Goal: Task Accomplishment & Management: Manage account settings

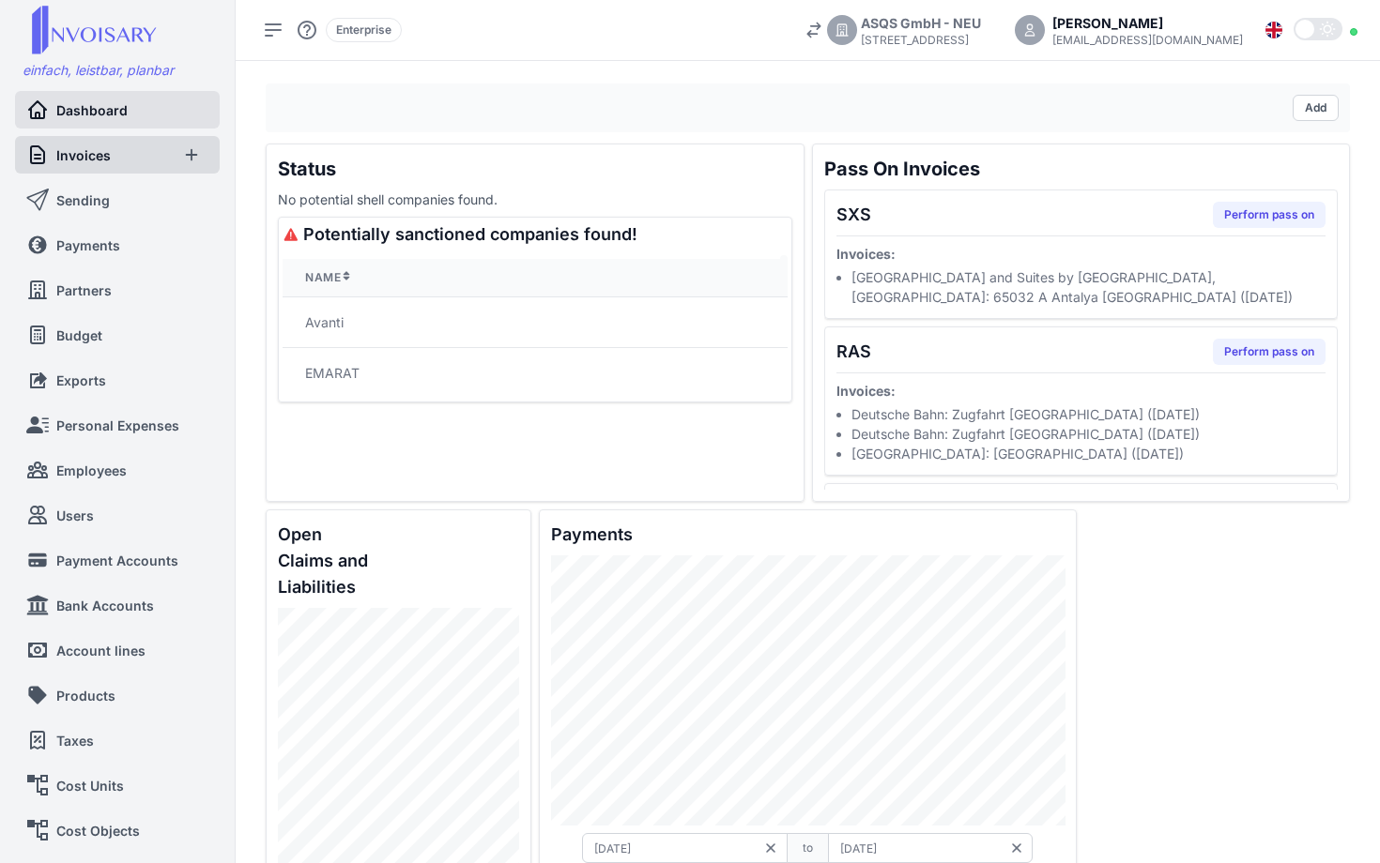
click at [90, 161] on span "Invoices" at bounding box center [83, 155] width 54 height 20
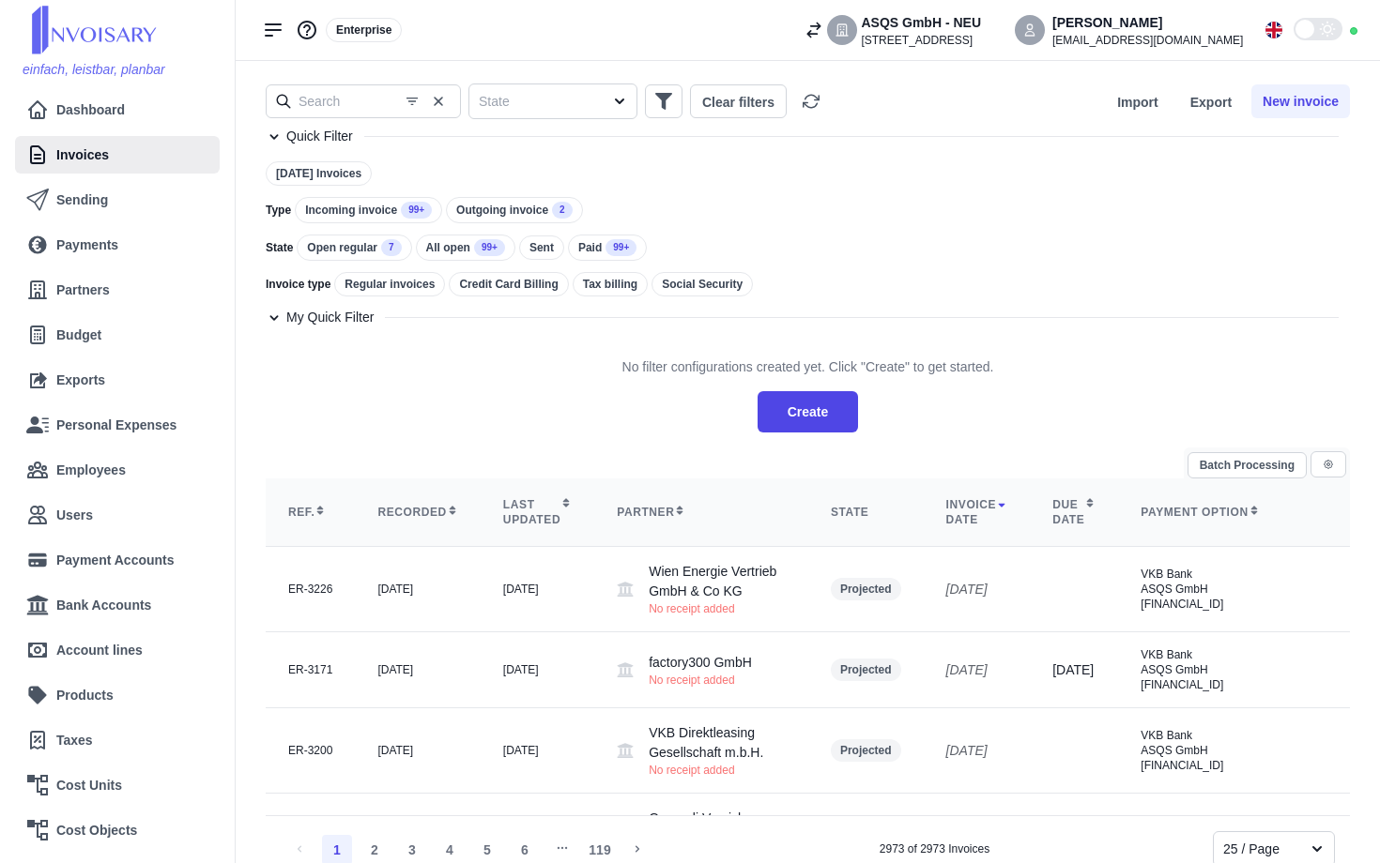
click at [331, 216] on div "Incoming invoice 99+" at bounding box center [368, 210] width 147 height 26
click at [352, 214] on div "Incoming invoice 99+" at bounding box center [367, 210] width 145 height 24
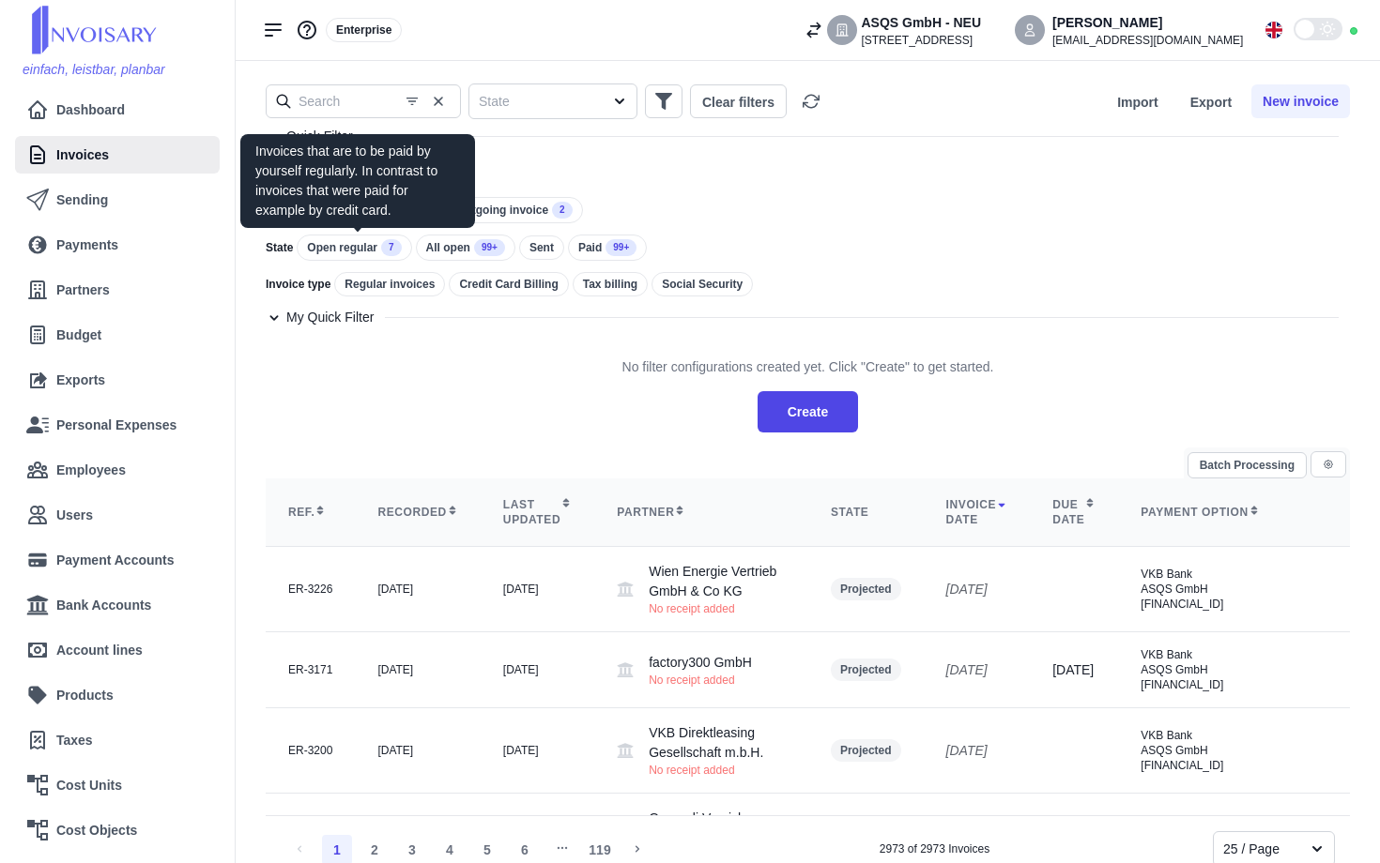
click at [352, 242] on div "Open regular 7" at bounding box center [354, 248] width 114 height 26
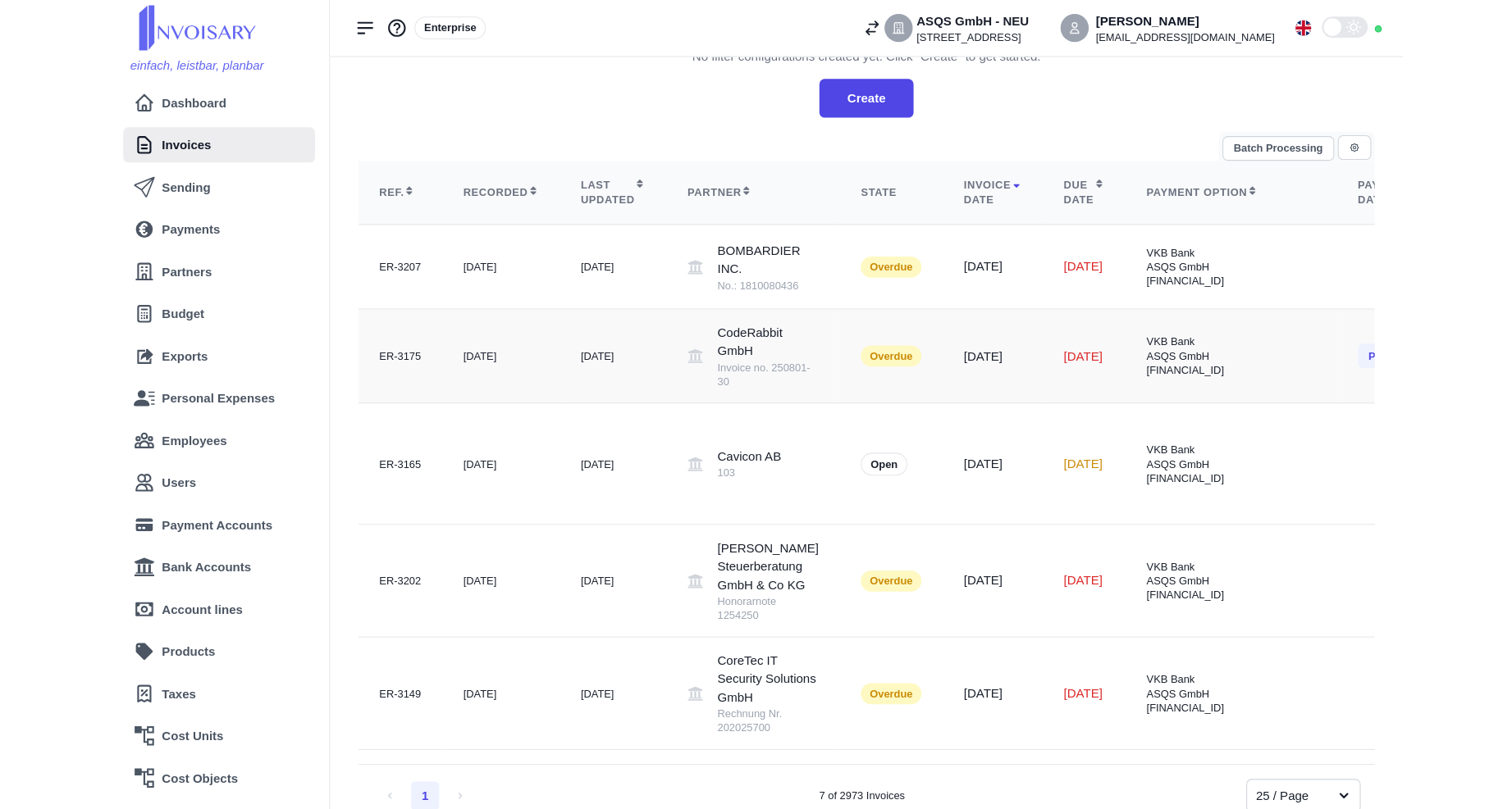
scroll to position [273, 0]
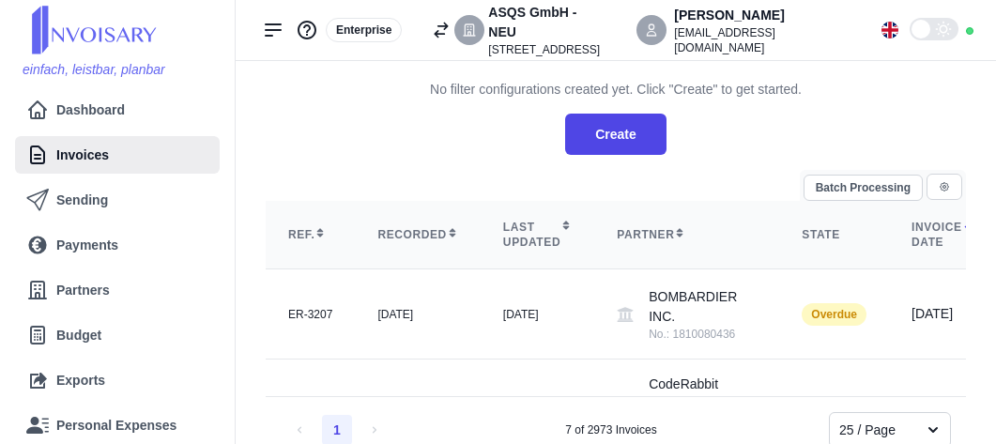
click at [990, 429] on div "Type Invoice type Open: Regular Clear filters Import Export New invoice Quick F…" at bounding box center [616, 406] width 760 height 1315
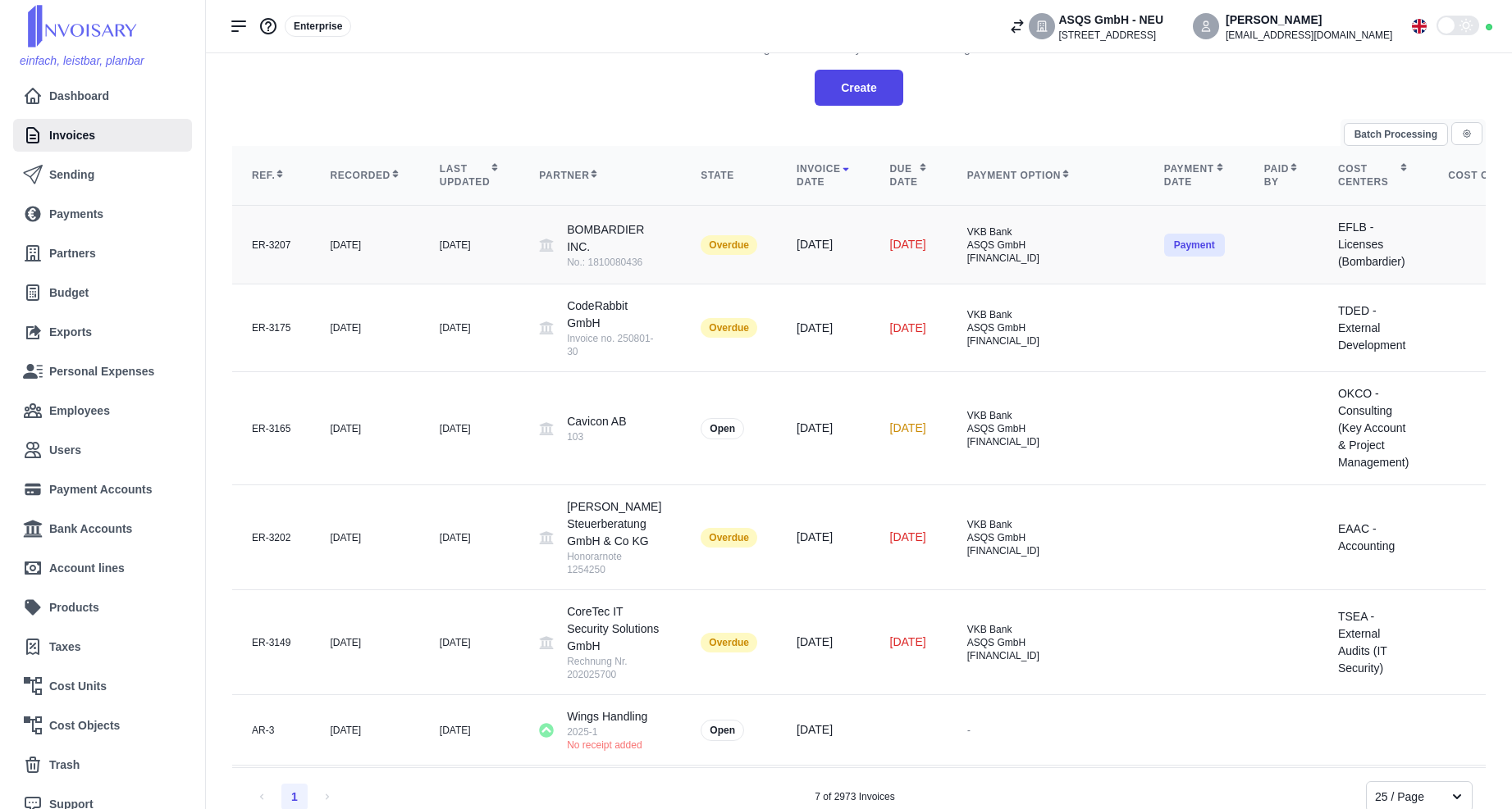
click at [1205, 245] on button "Payment" at bounding box center [1194, 245] width 60 height 23
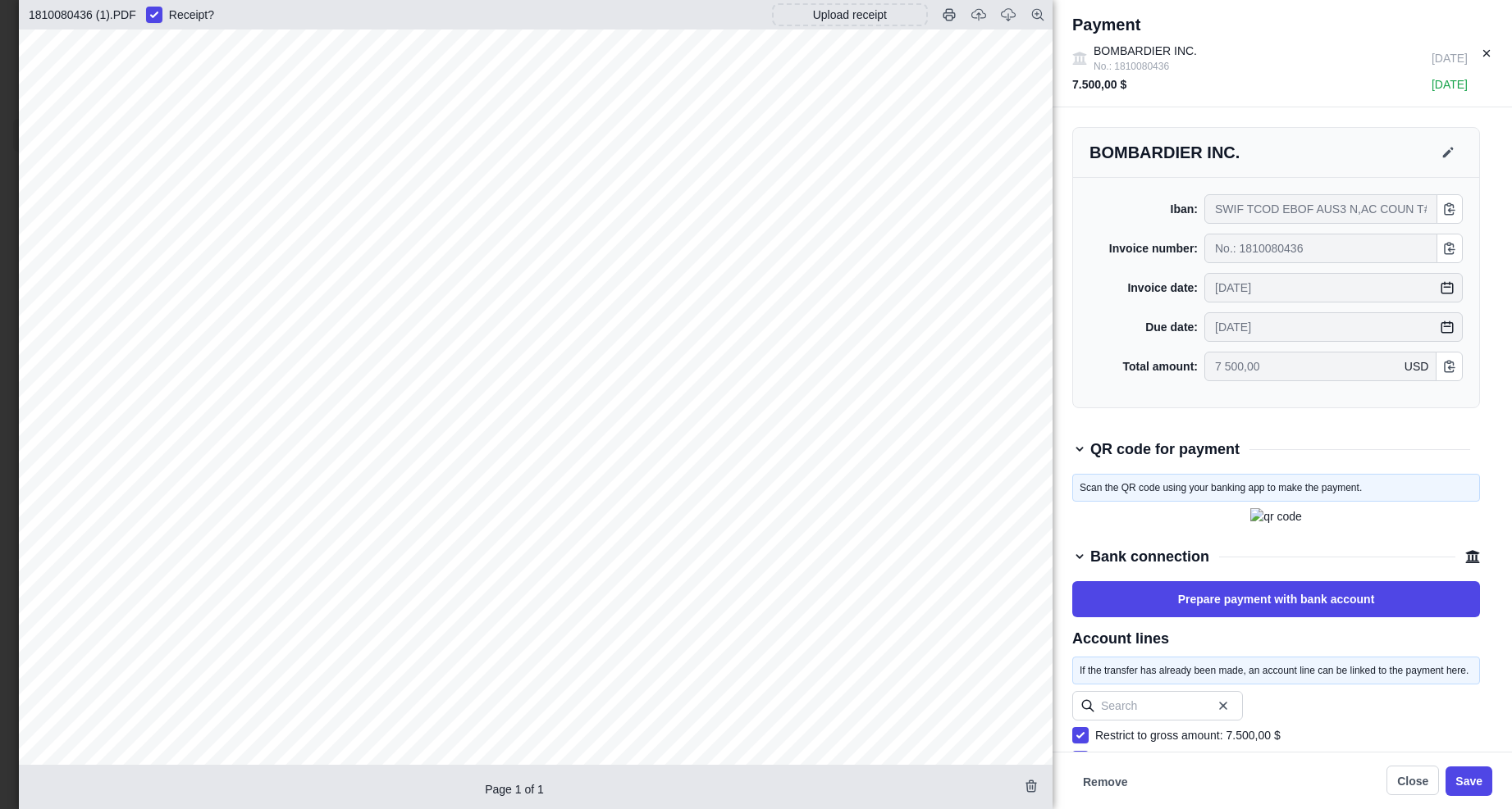
scroll to position [602, 0]
drag, startPoint x: 100, startPoint y: 606, endPoint x: 252, endPoint y: 610, distance: 152.1
click at [252, 611] on div "BOMBARDIER INC. P.O. [GEOGRAPHIC_DATA] Telephone [PHONE_NUMBER] Fax [PHONE_NUMB…" at bounding box center [536, 99] width 1033 height 1342
click at [252, 610] on span "Bank of America [US_STATE], ABA # [US_BANK_ROUTING_MICR], Swift Code [SWIFT_COD…" at bounding box center [495, 612] width 732 height 14
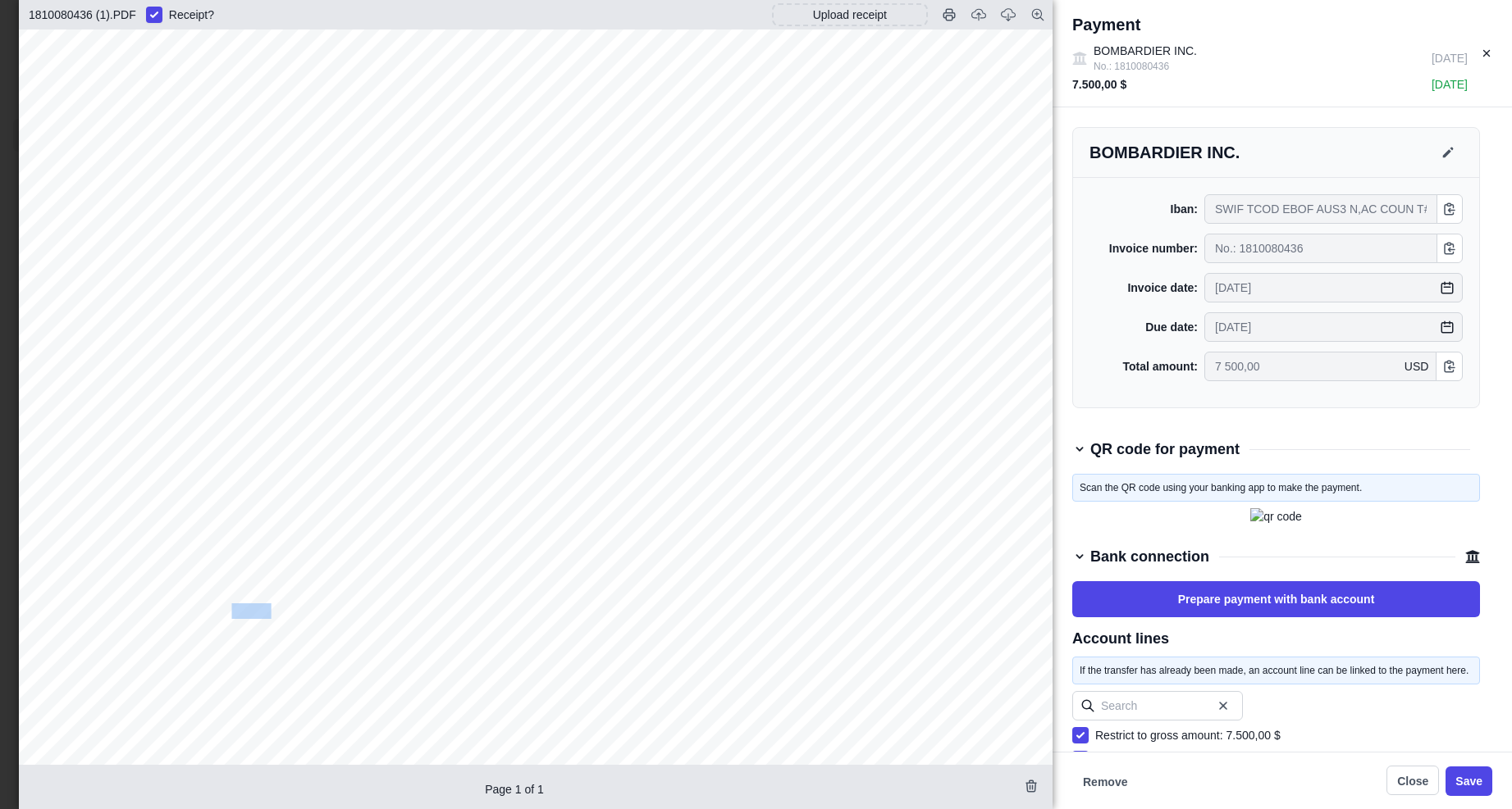
click at [252, 610] on span "Bank of America [US_STATE], ABA # [US_BANK_ROUTING_MICR], Swift Code [SWIFT_COD…" at bounding box center [495, 612] width 732 height 14
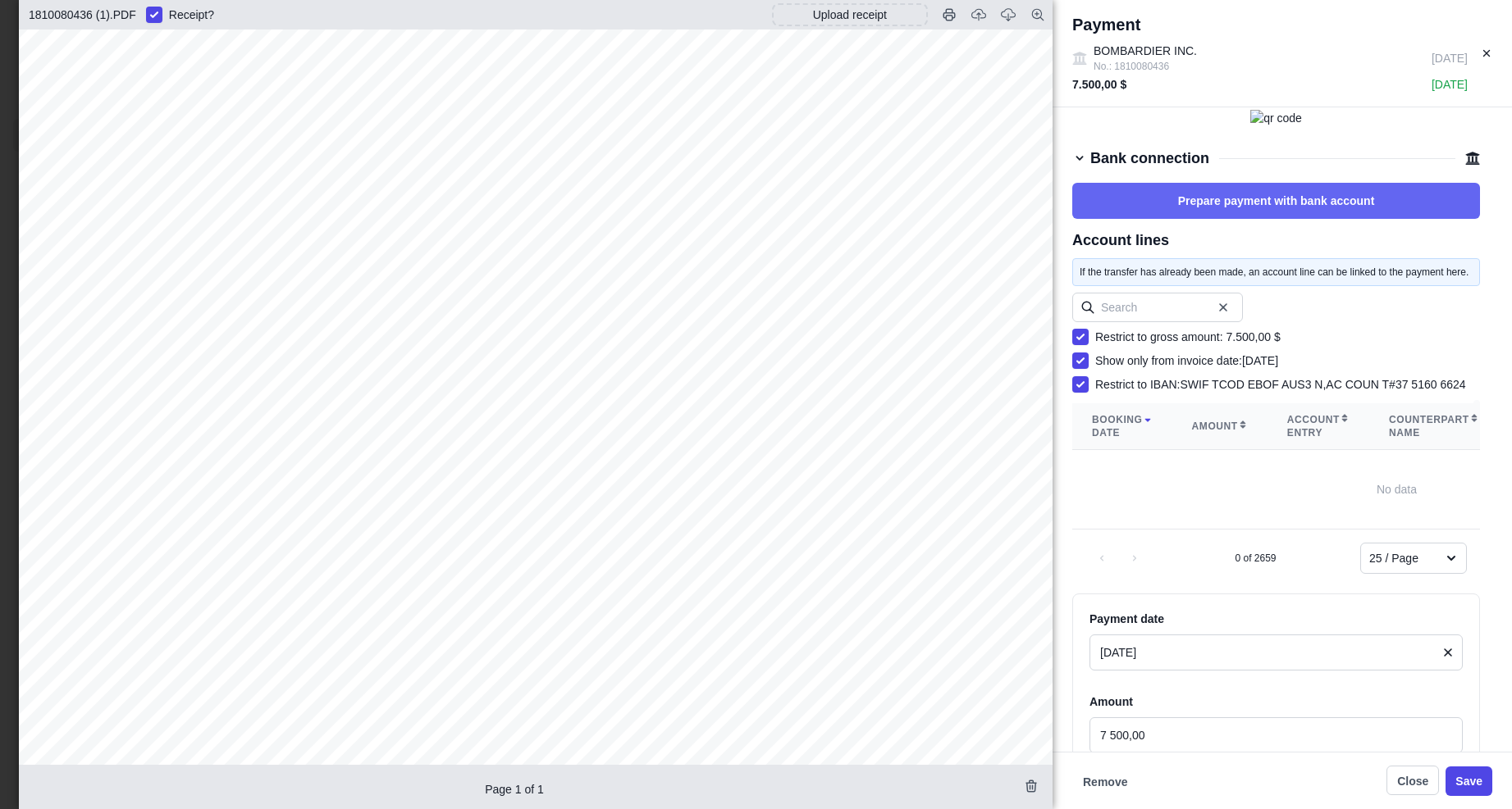
scroll to position [435, 0]
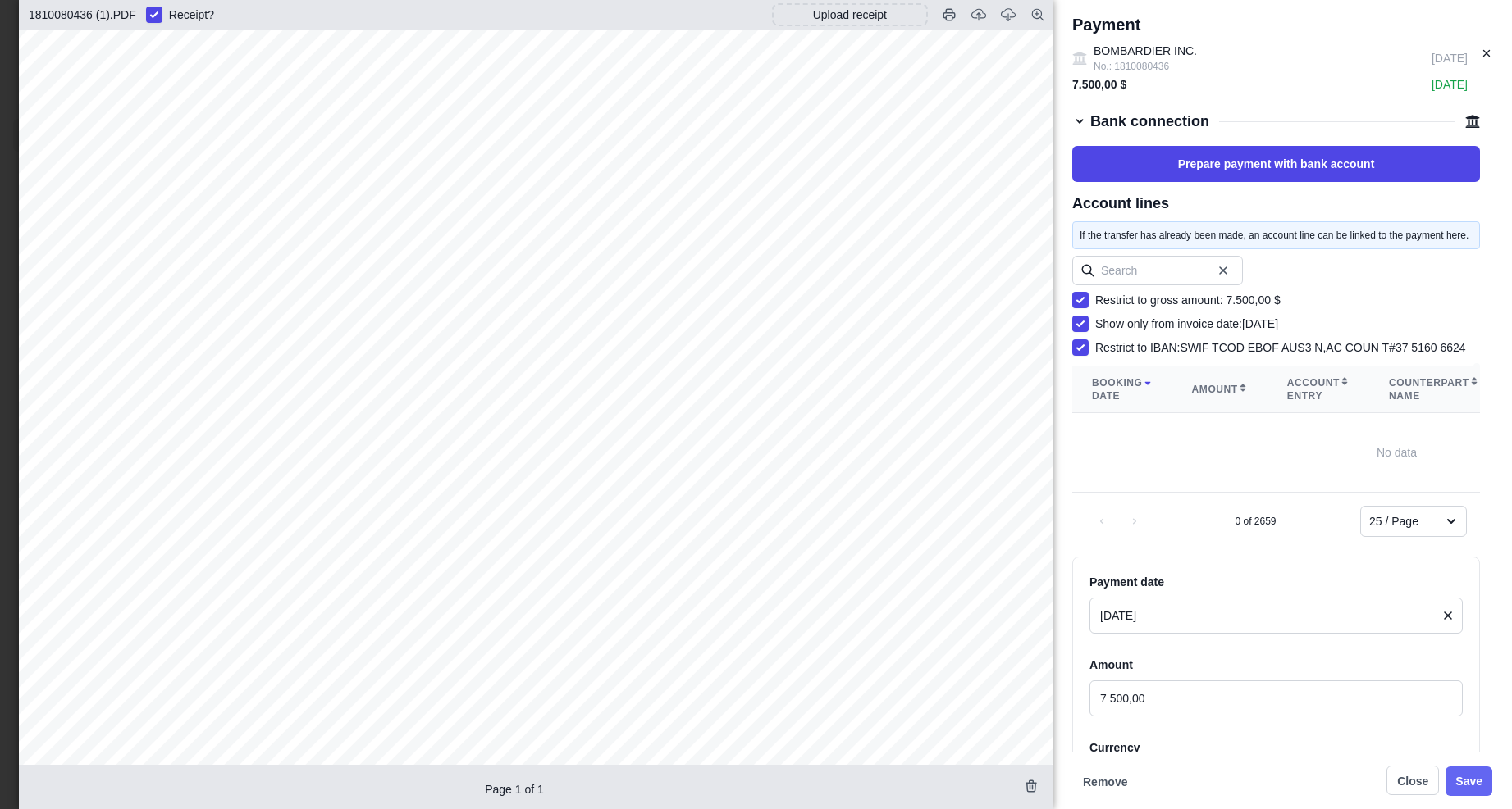
click at [1205, 753] on button "Save" at bounding box center [1468, 781] width 46 height 30
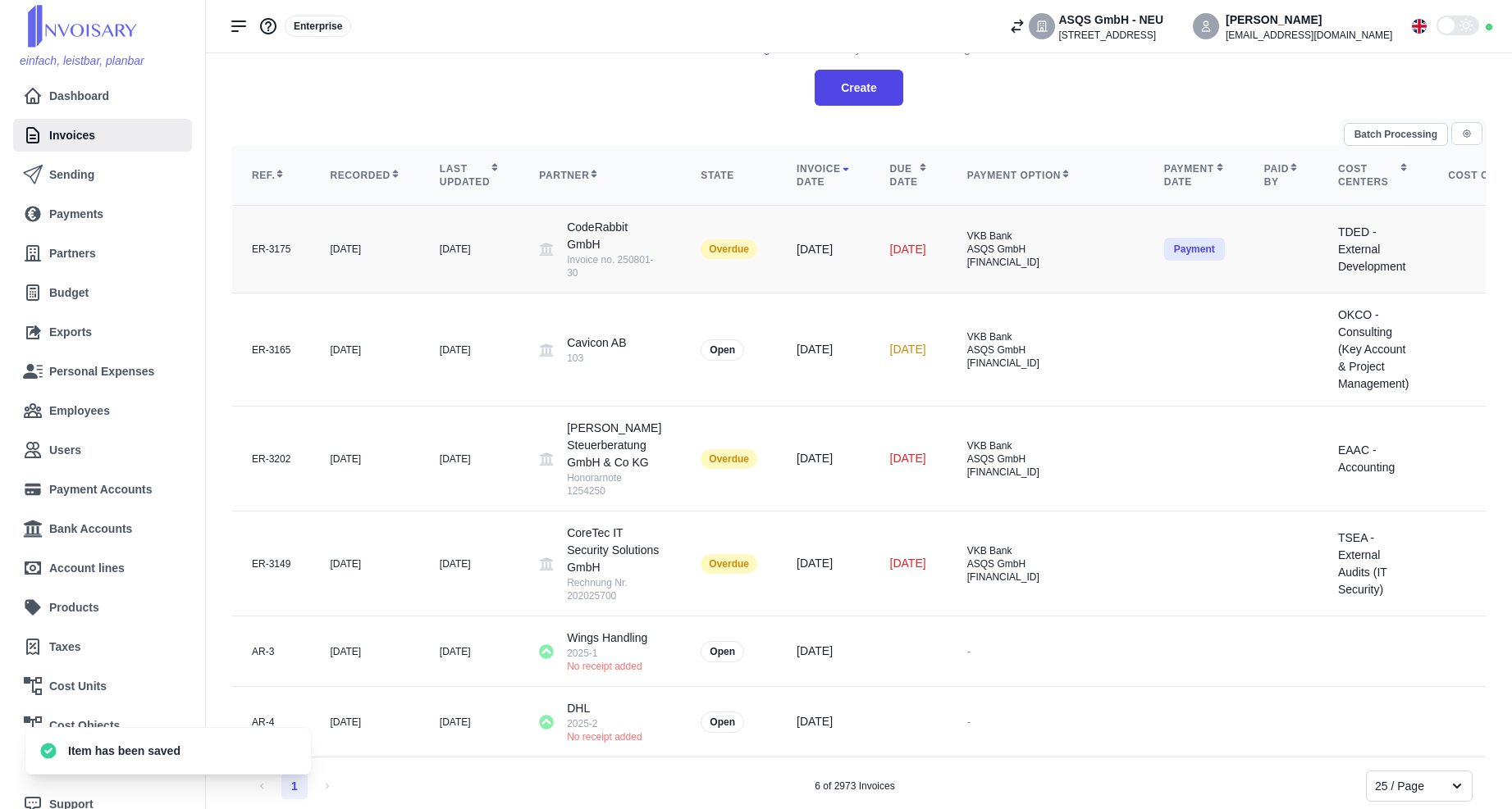
click at [1205, 247] on button "Payment" at bounding box center [1194, 249] width 60 height 23
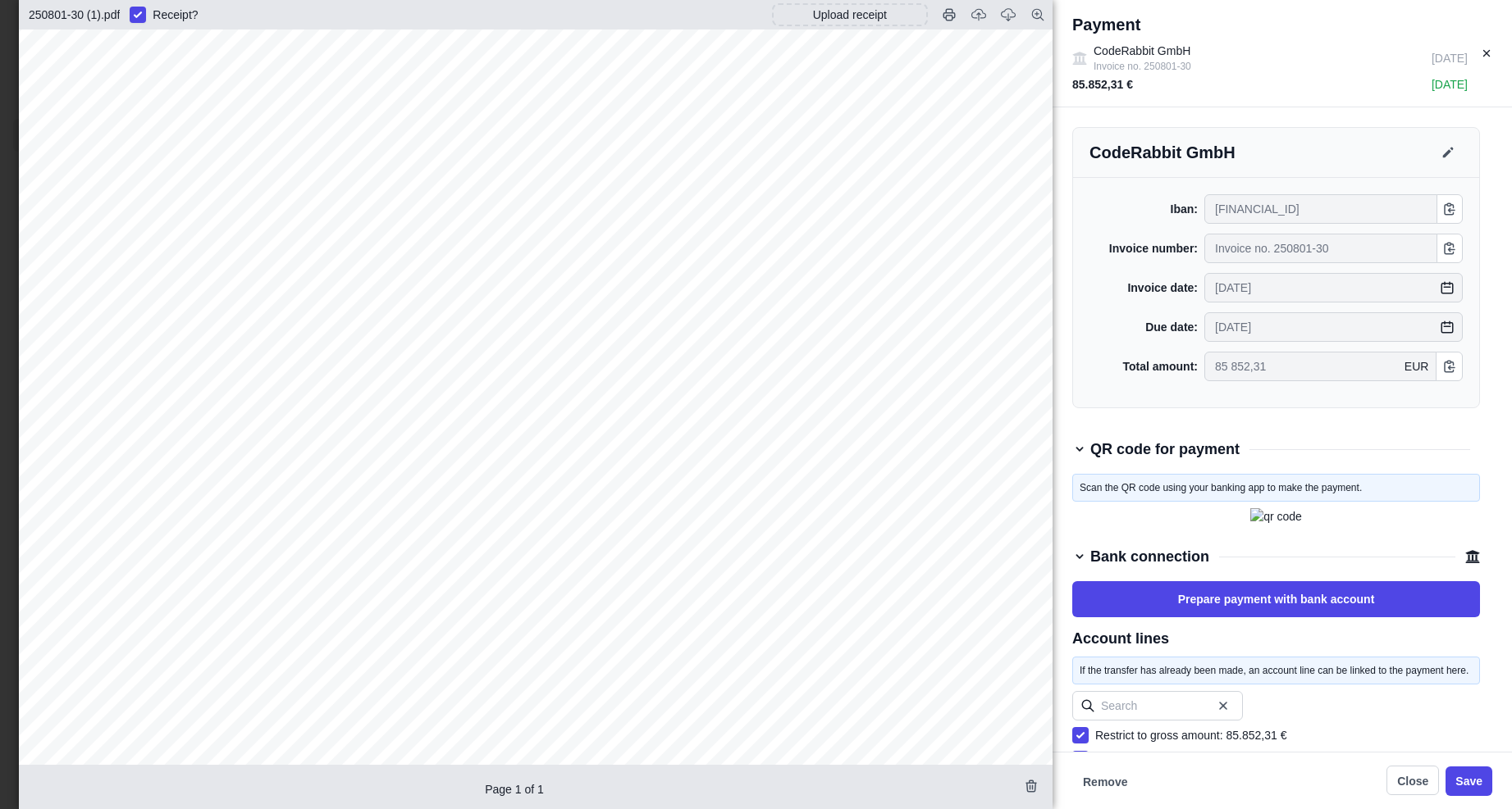
scroll to position [344, 0]
click at [1205, 753] on button "Save" at bounding box center [1468, 781] width 46 height 30
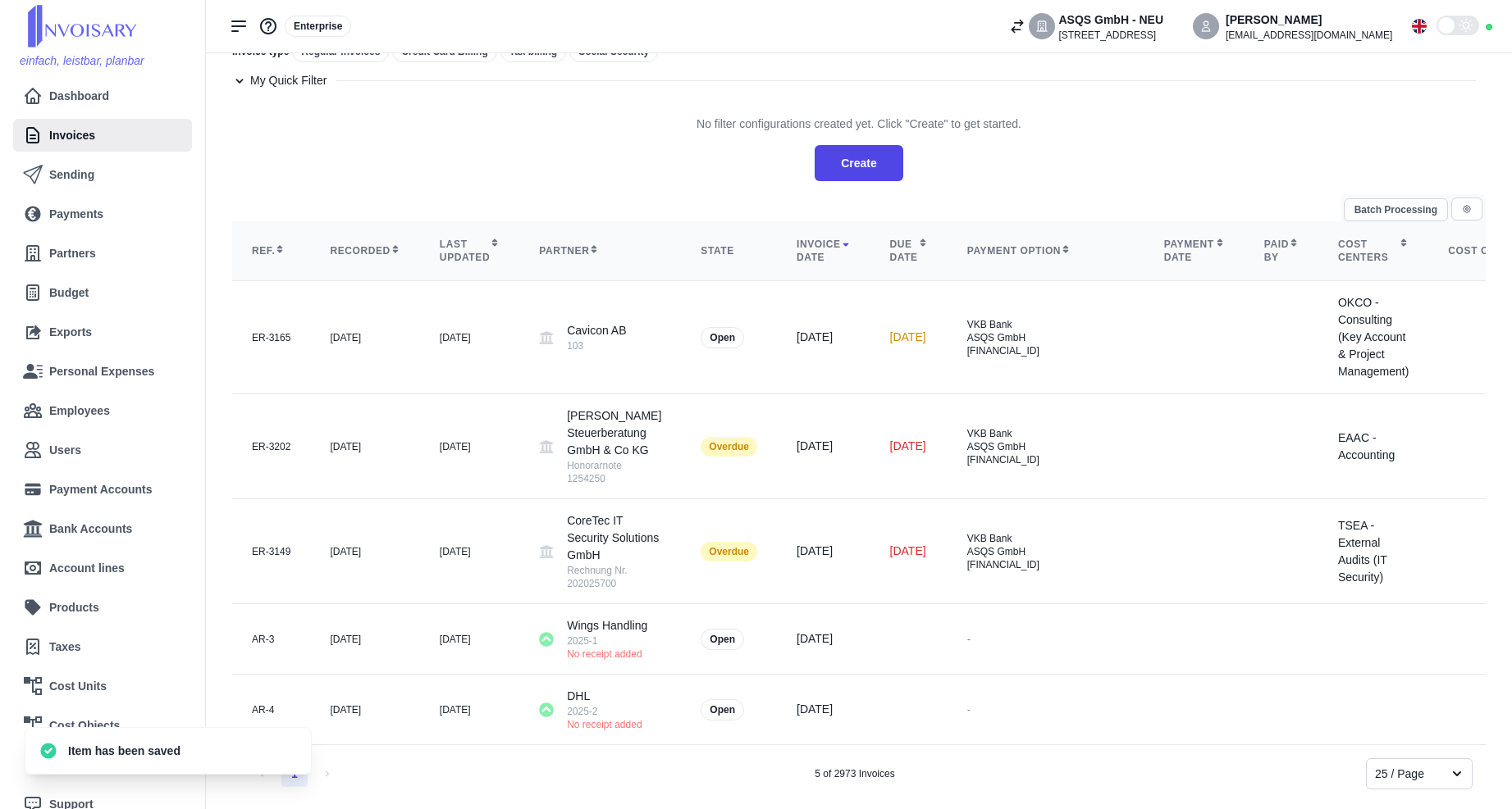
scroll to position [231, 0]
click at [1205, 327] on button "Payment" at bounding box center [1194, 338] width 60 height 23
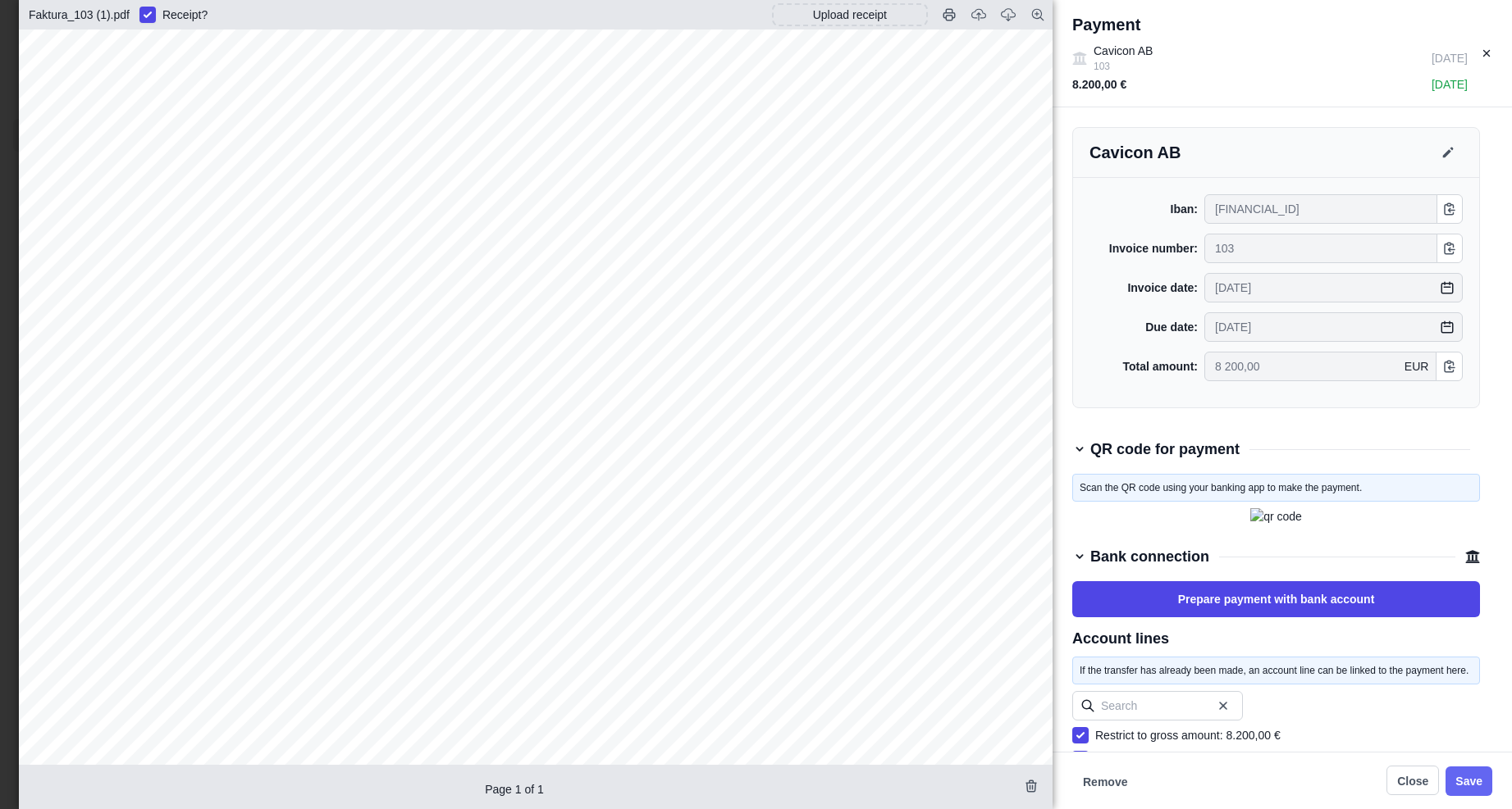
click at [1205, 753] on button "Save" at bounding box center [1468, 781] width 46 height 30
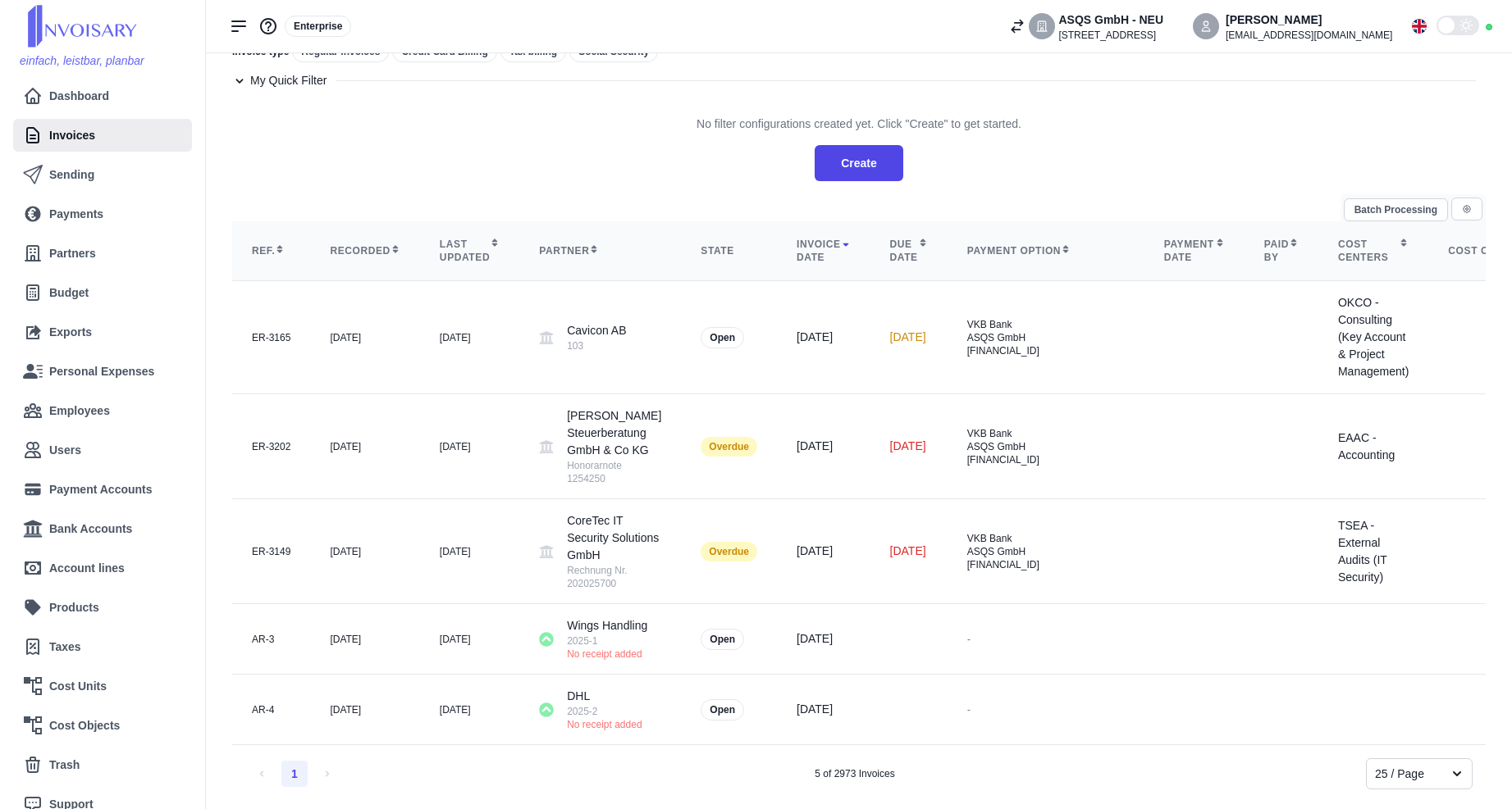
scroll to position [117, 0]
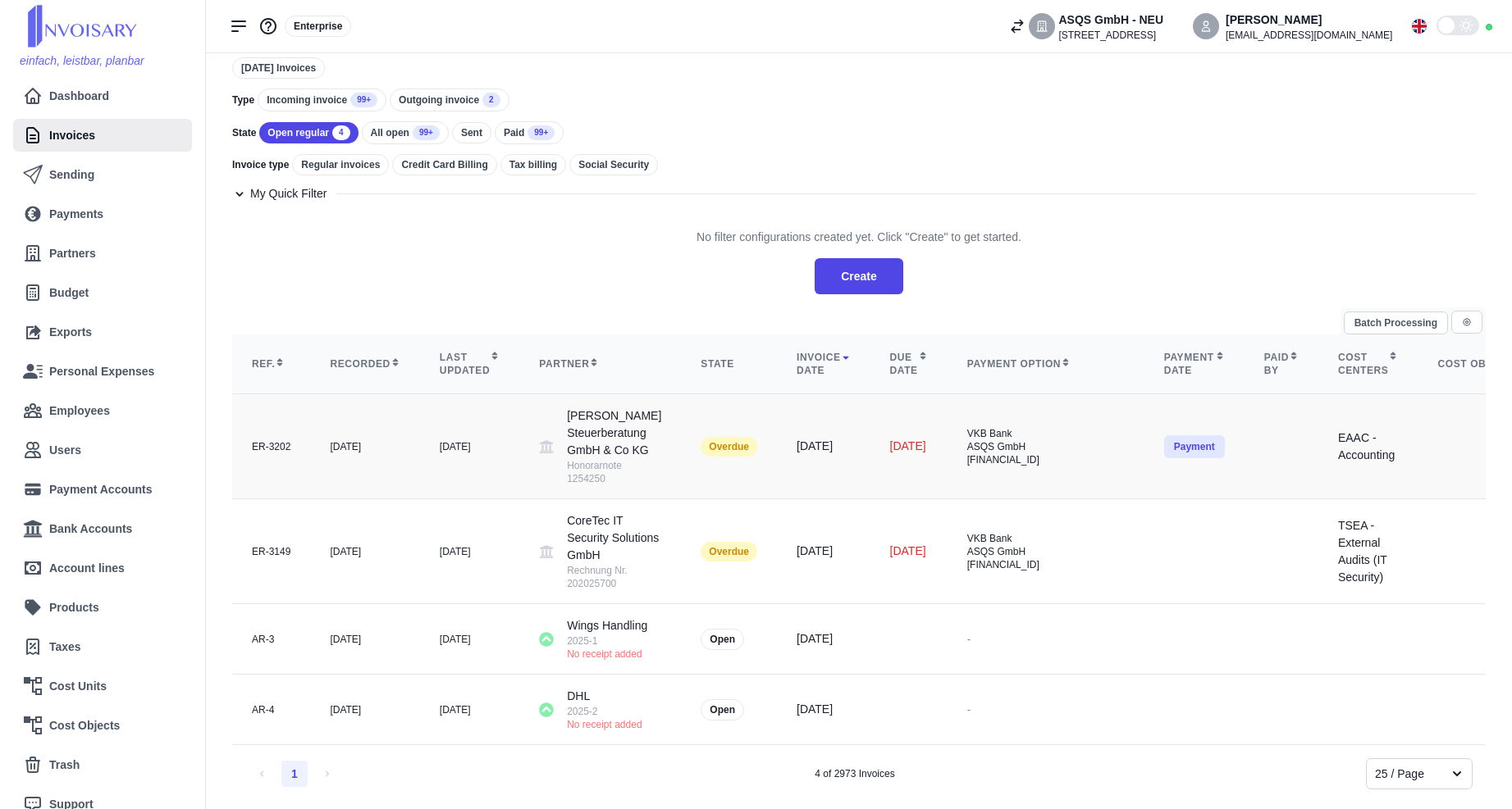
click at [1205, 435] on button "Payment" at bounding box center [1194, 446] width 60 height 23
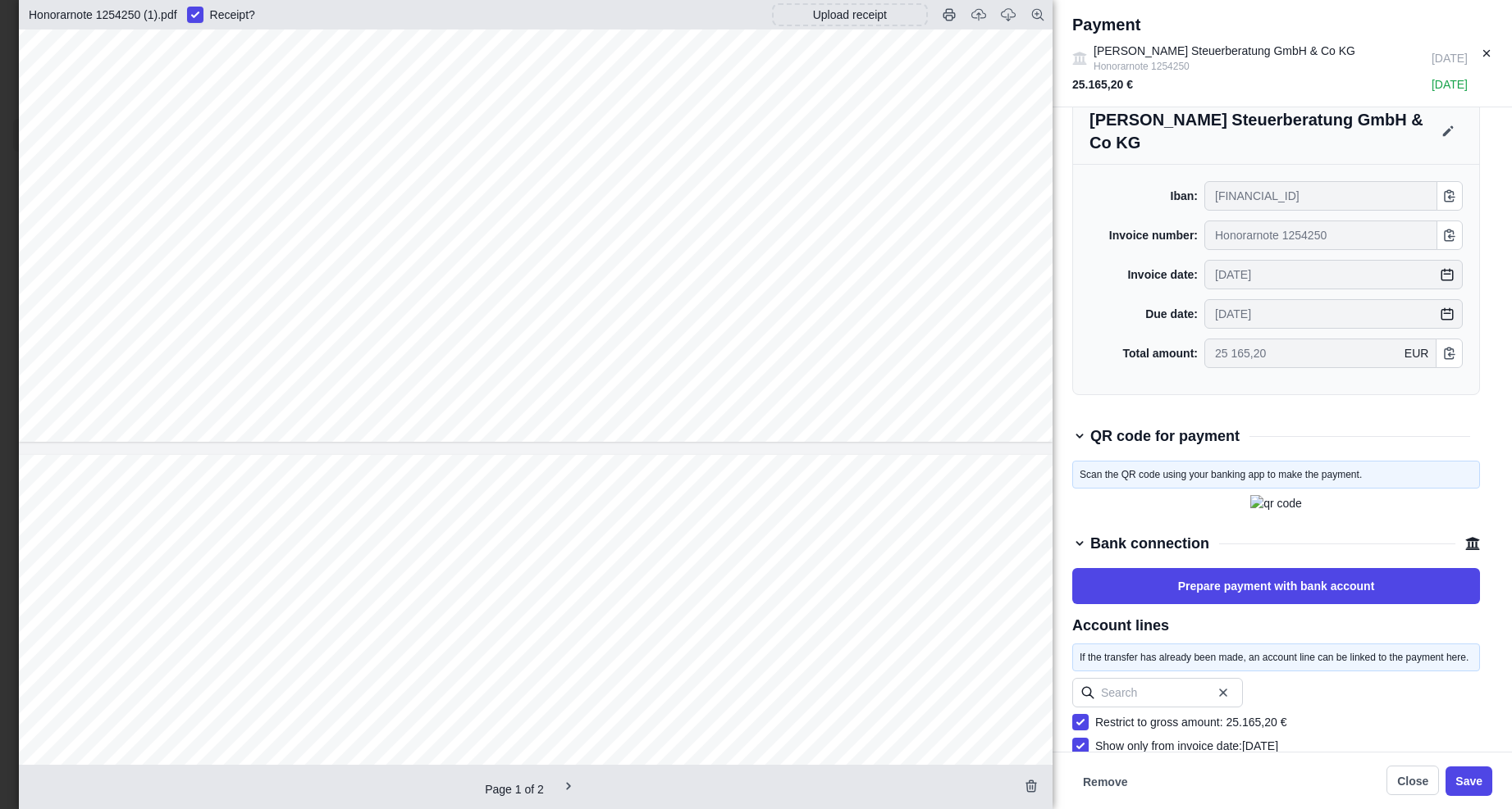
scroll to position [1050, 0]
click at [1205, 753] on button "Save" at bounding box center [1468, 781] width 46 height 30
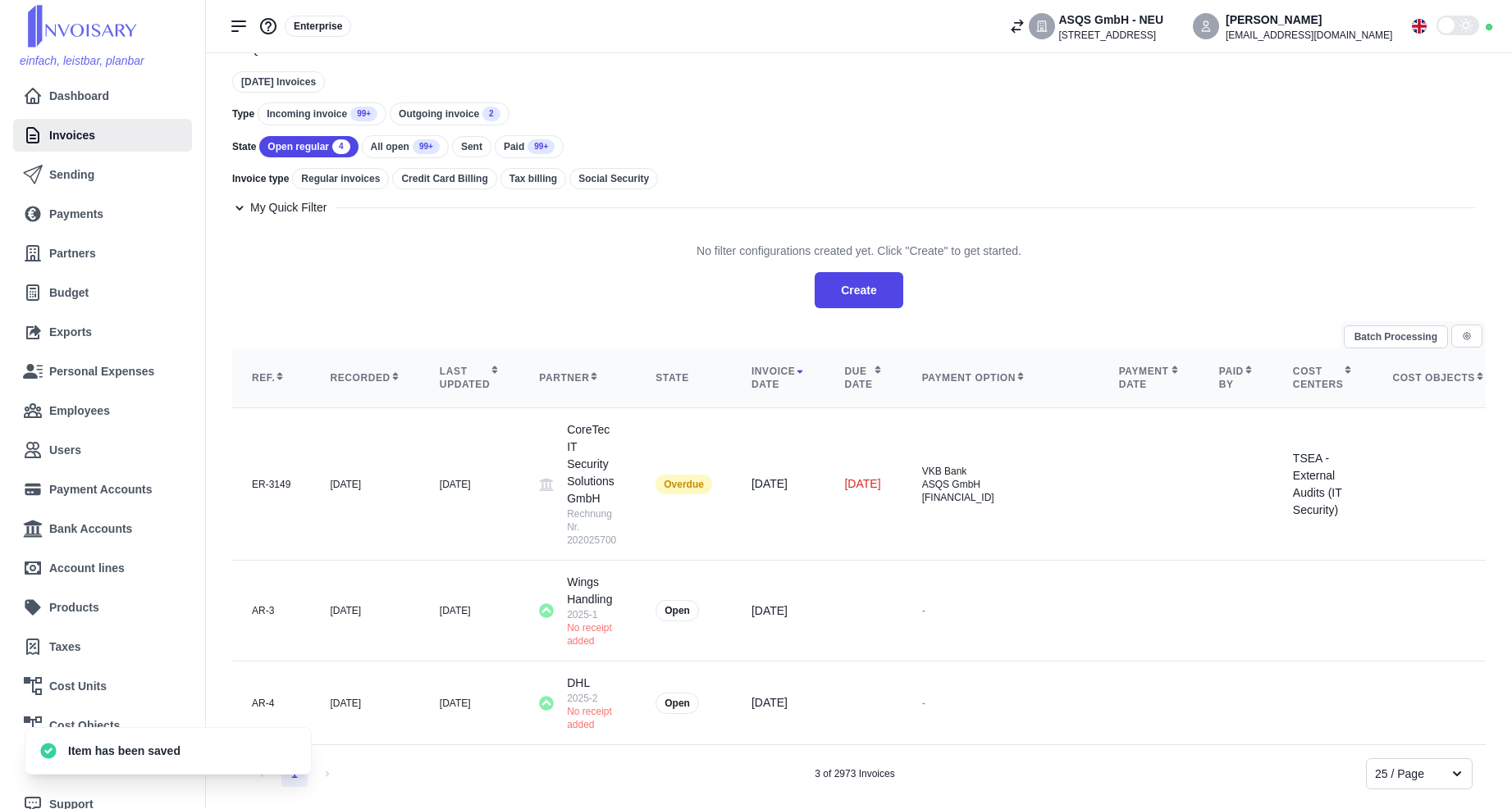
scroll to position [69, 0]
click at [1179, 485] on button "Payment" at bounding box center [1148, 485] width 60 height 23
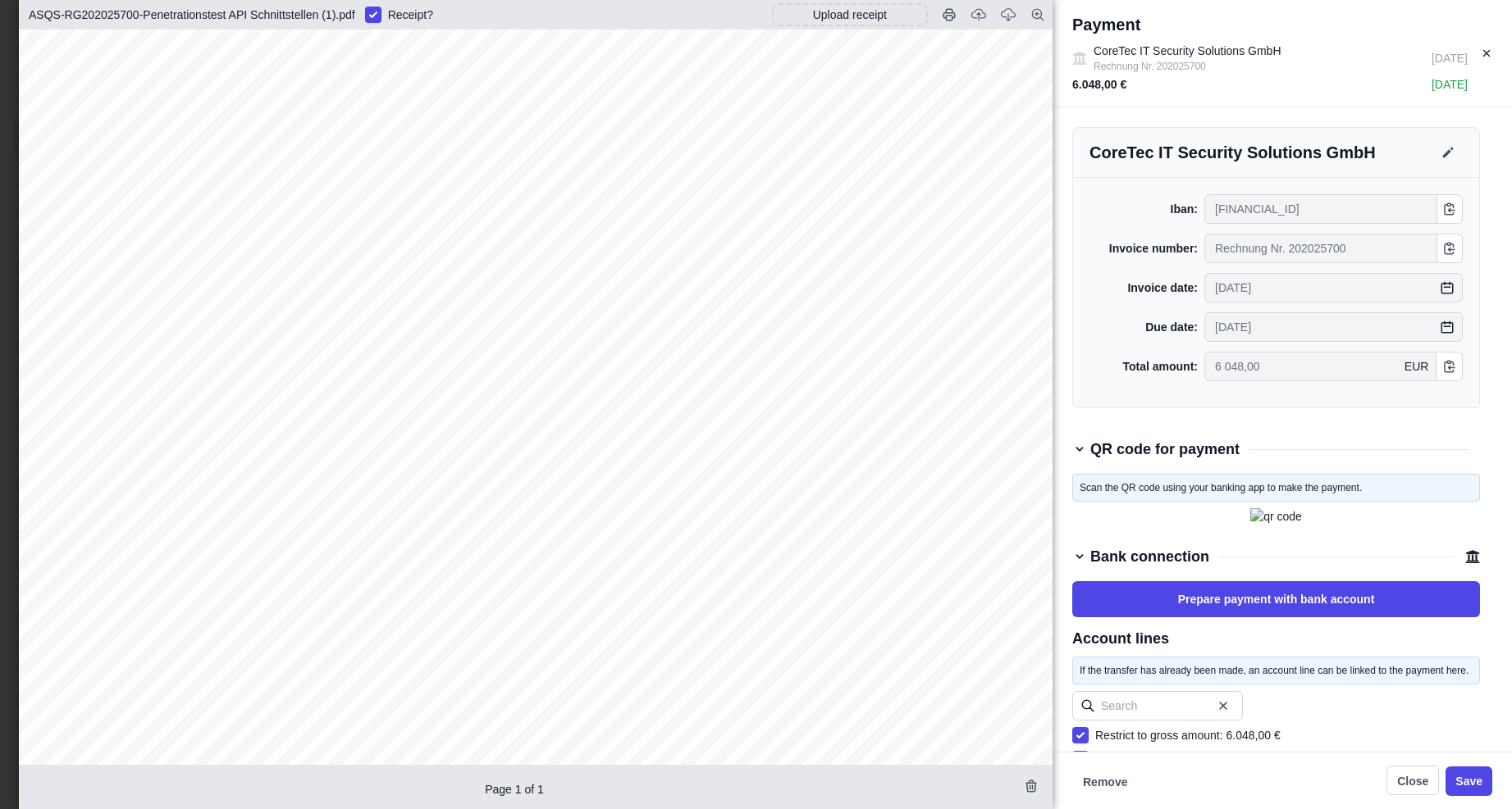
scroll to position [483, 0]
click at [1205, 753] on button "Save" at bounding box center [1468, 781] width 46 height 30
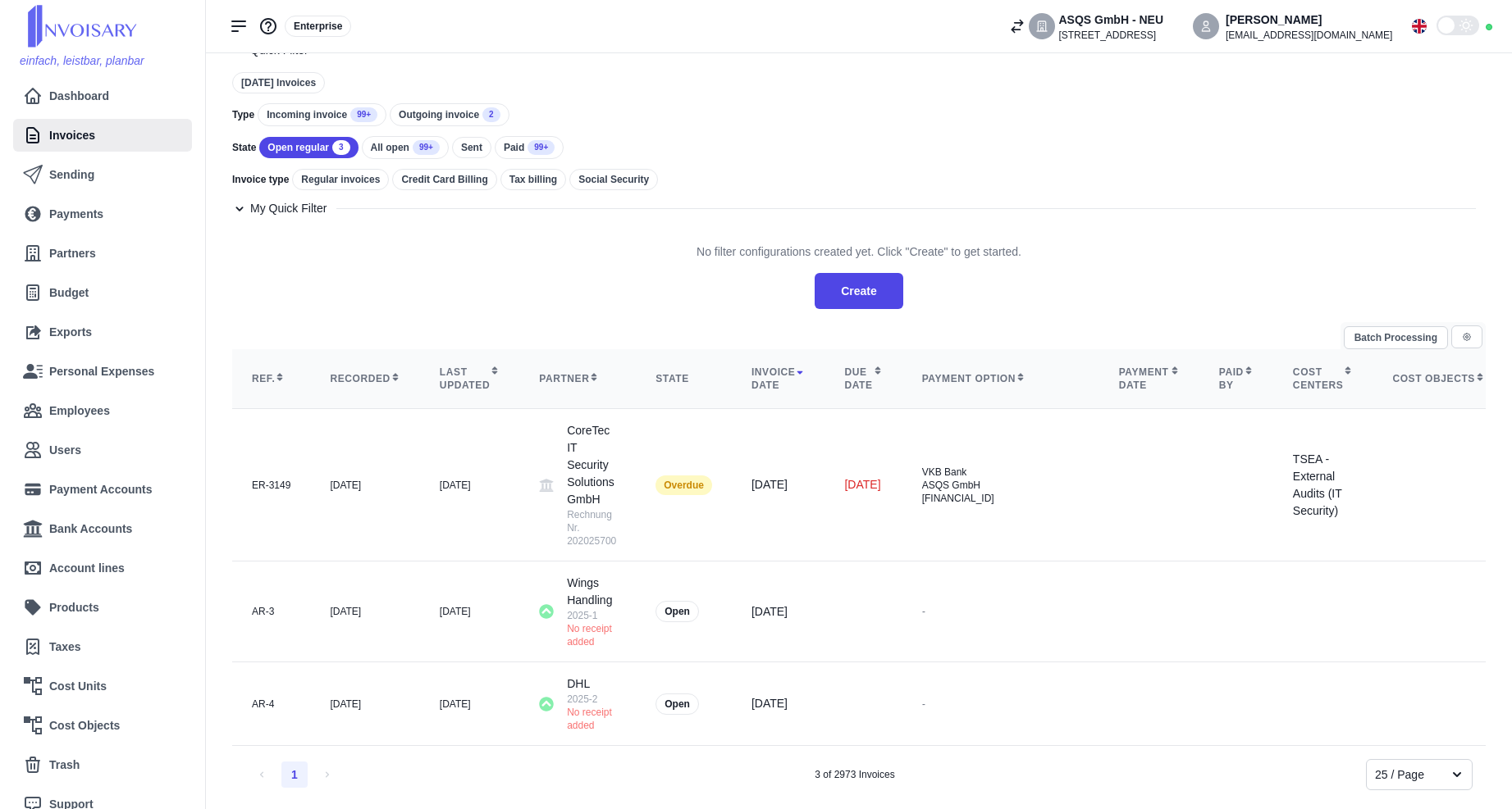
scroll to position [27, 0]
